Goal: Information Seeking & Learning: Learn about a topic

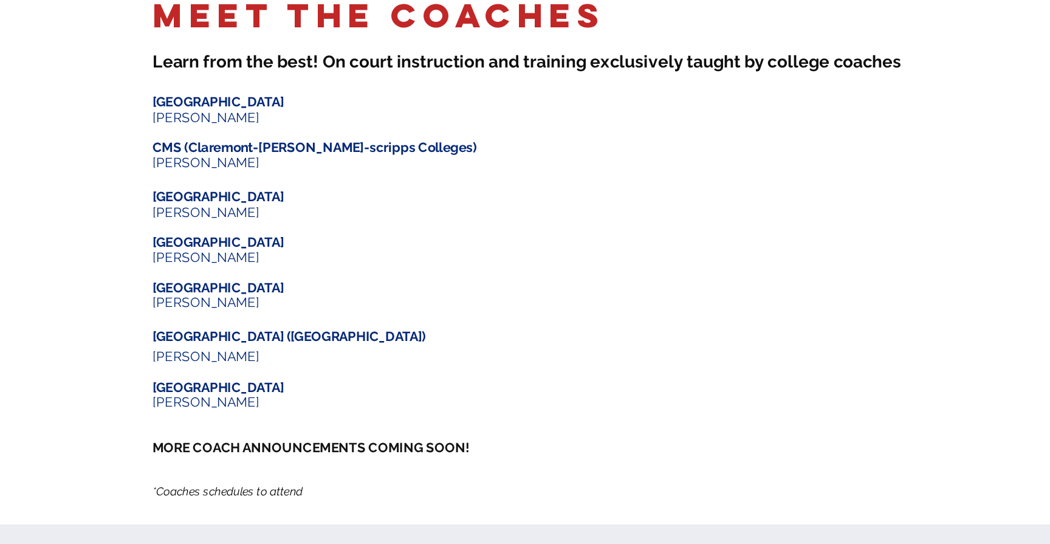
scroll to position [826, 0]
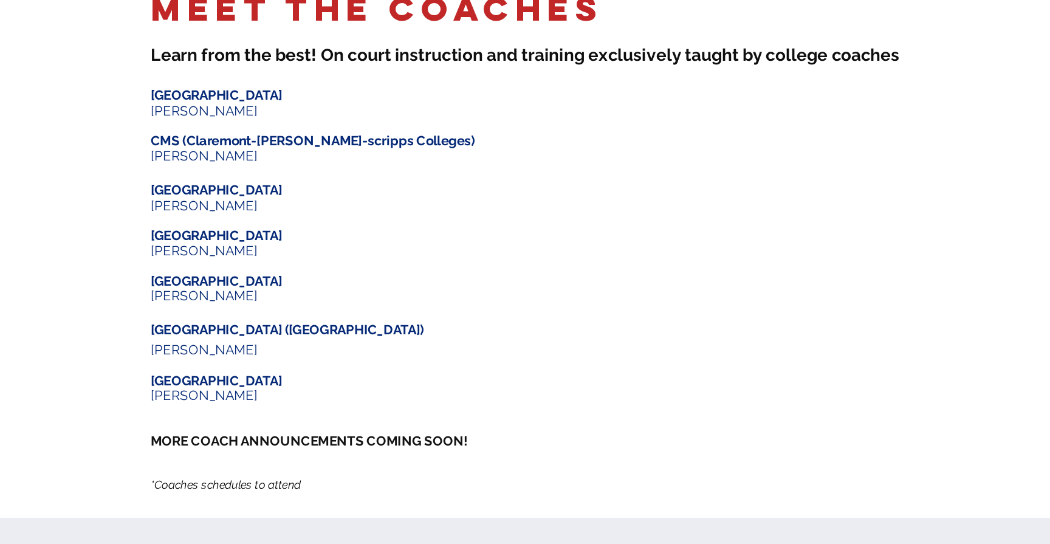
click at [228, 248] on span "[GEOGRAPHIC_DATA]" at bounding box center [270, 253] width 85 height 10
copy span "Bowdoin"
click at [228, 340] on span "[GEOGRAPHIC_DATA]" at bounding box center [270, 345] width 85 height 10
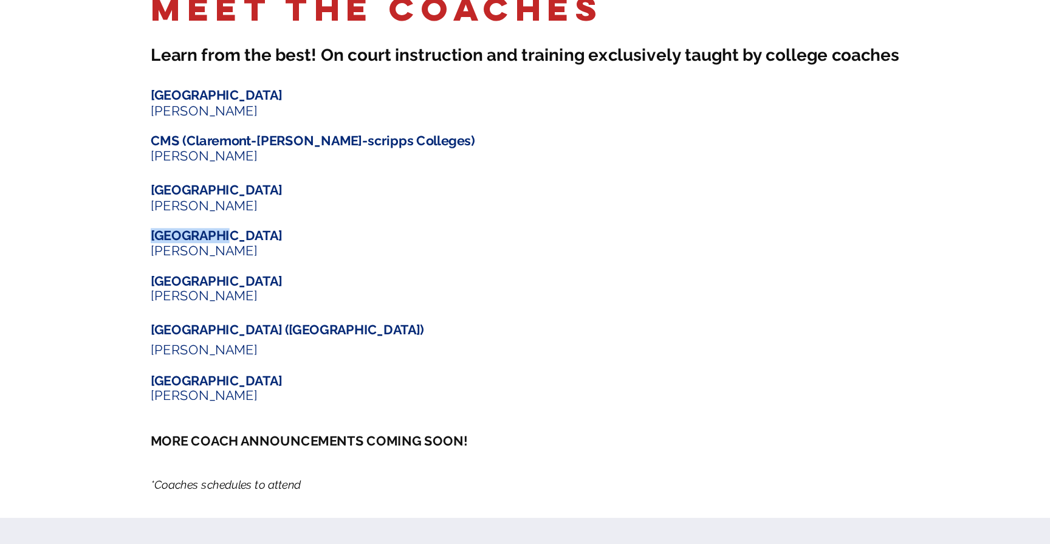
copy span "[GEOGRAPHIC_DATA]"
click at [228, 369] on span "[GEOGRAPHIC_DATA]" at bounding box center [270, 374] width 85 height 10
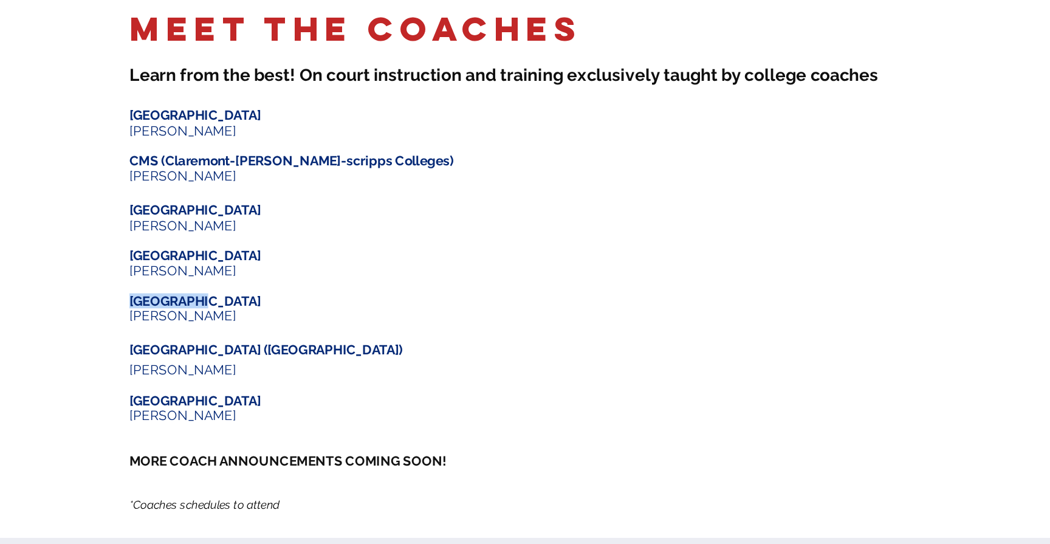
copy span "Swarthmore"
click at [228, 400] on span "[GEOGRAPHIC_DATA] ([GEOGRAPHIC_DATA])" at bounding box center [316, 405] width 177 height 10
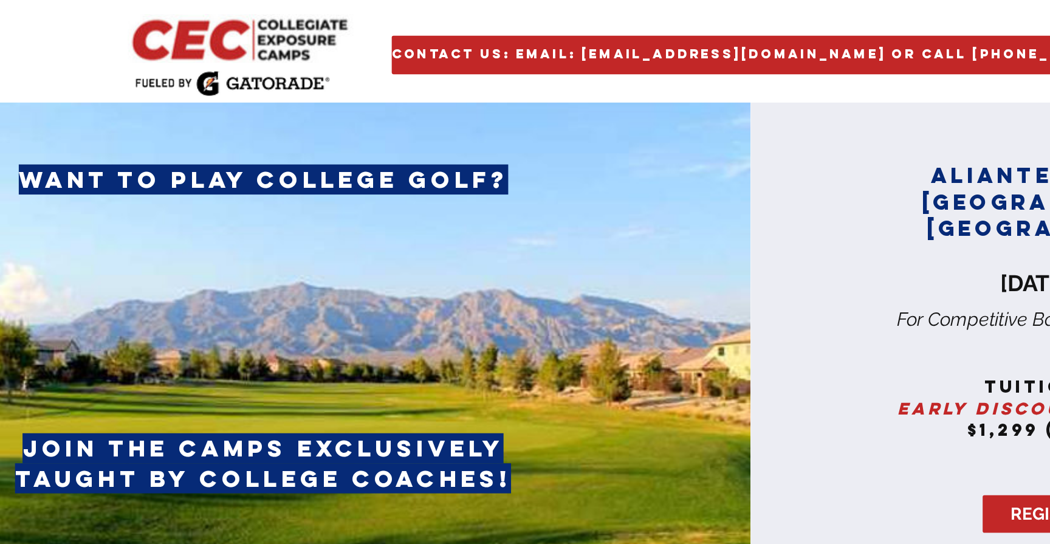
scroll to position [0, 0]
